Goal: Transaction & Acquisition: Purchase product/service

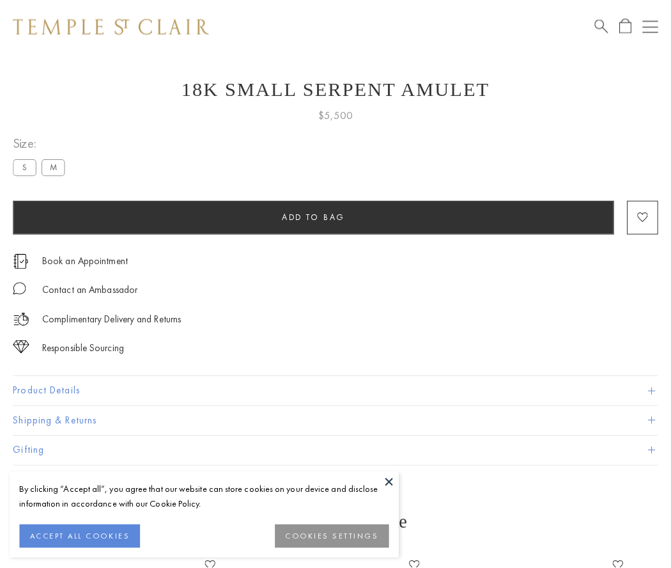
scroll to position [51, 0]
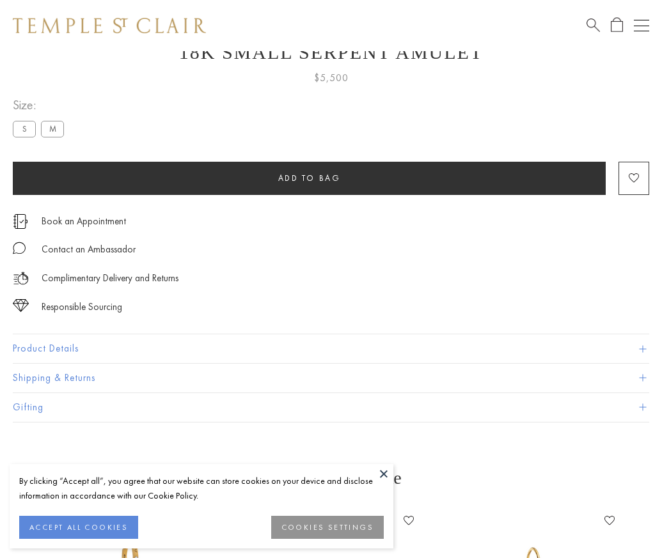
click at [309, 178] on span "Add to bag" at bounding box center [309, 178] width 63 height 11
